Goal: Task Accomplishment & Management: Use online tool/utility

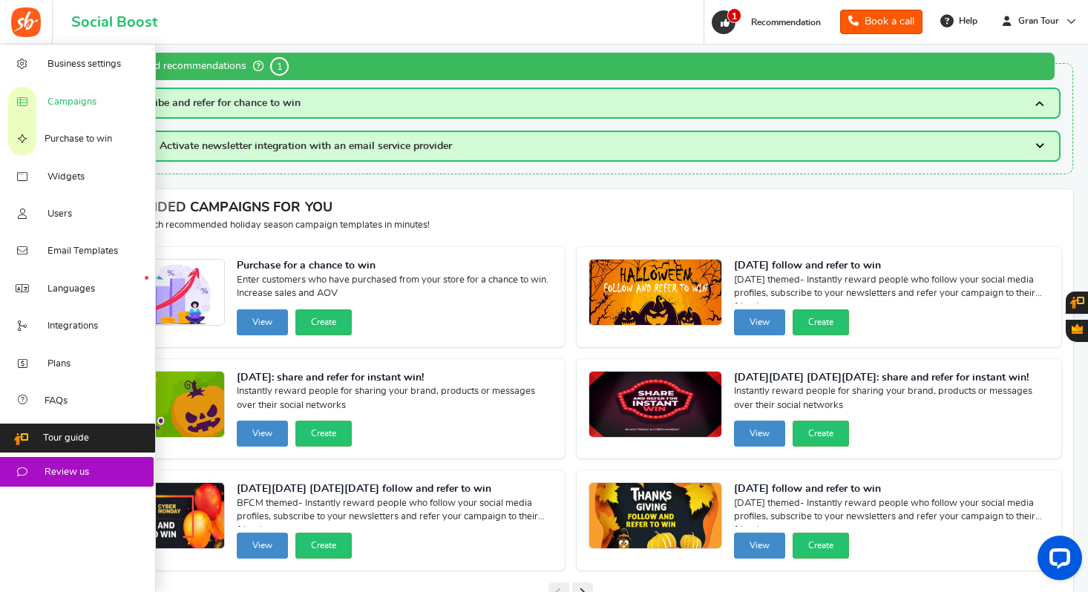
click at [30, 101] on icon at bounding box center [22, 103] width 15 height 12
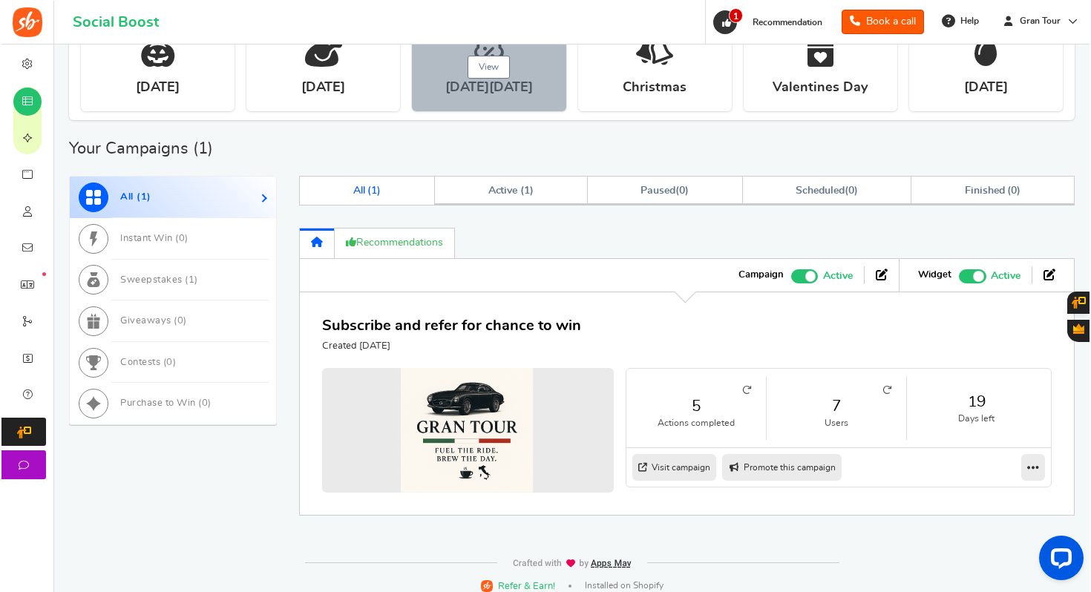
scroll to position [611, 0]
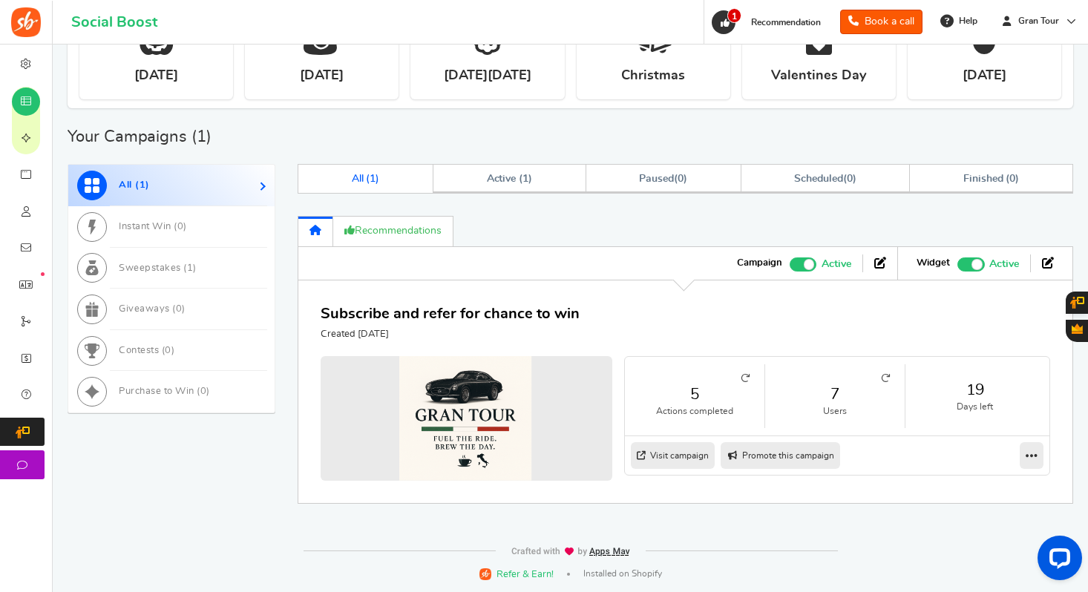
click at [890, 380] on li "7 Users" at bounding box center [835, 396] width 140 height 63
click at [885, 376] on icon at bounding box center [885, 378] width 9 height 9
click at [806, 457] on link "Promote this campaign" at bounding box center [781, 456] width 120 height 27
type input "[URL][DOMAIN_NAME]"
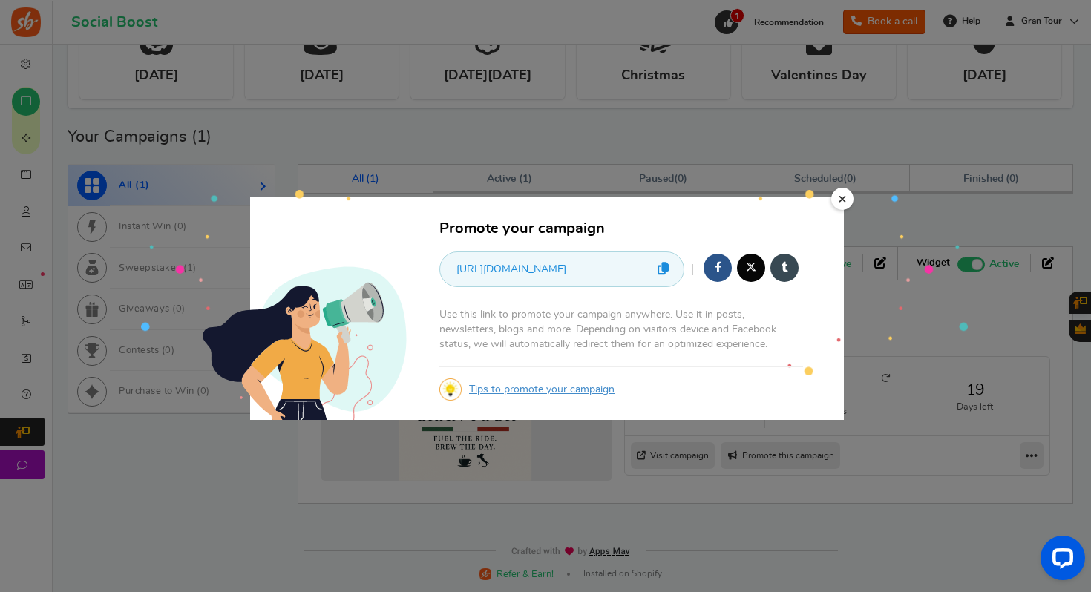
click at [662, 269] on icon at bounding box center [663, 268] width 11 height 13
click at [665, 271] on icon at bounding box center [663, 268] width 11 height 13
click at [665, 272] on icon at bounding box center [663, 268] width 11 height 13
